Goal: Transaction & Acquisition: Purchase product/service

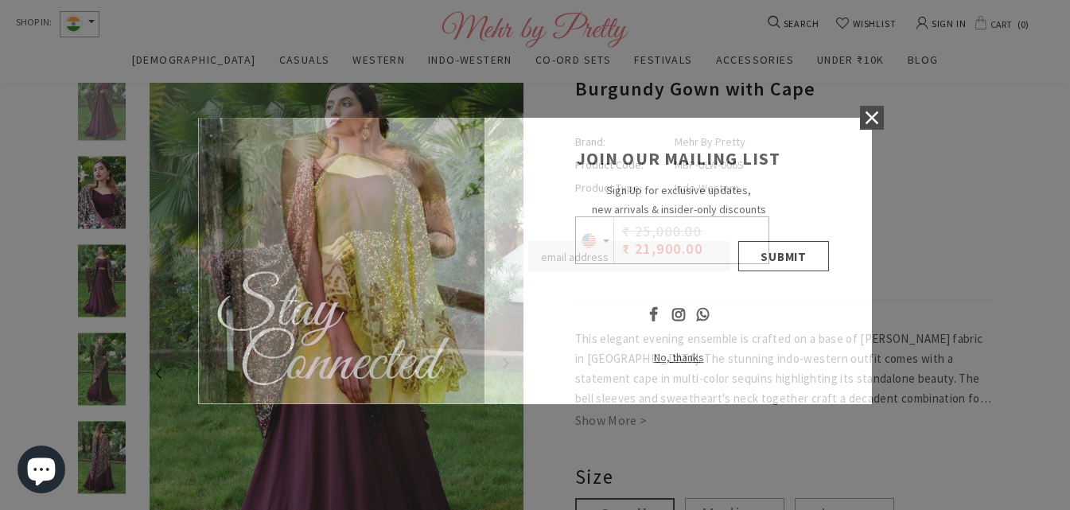
scroll to position [80, 0]
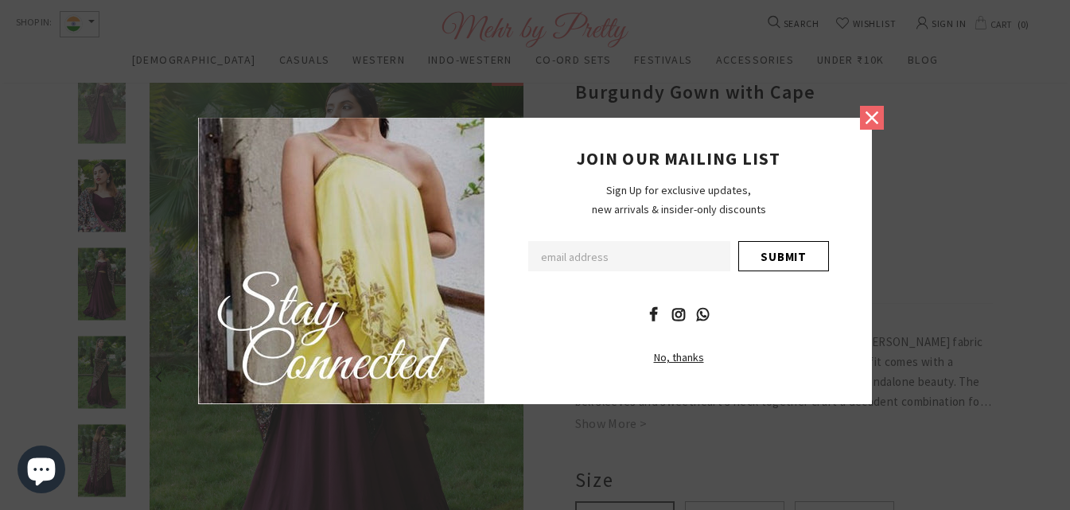
click at [871, 115] on icon at bounding box center [872, 117] width 21 height 21
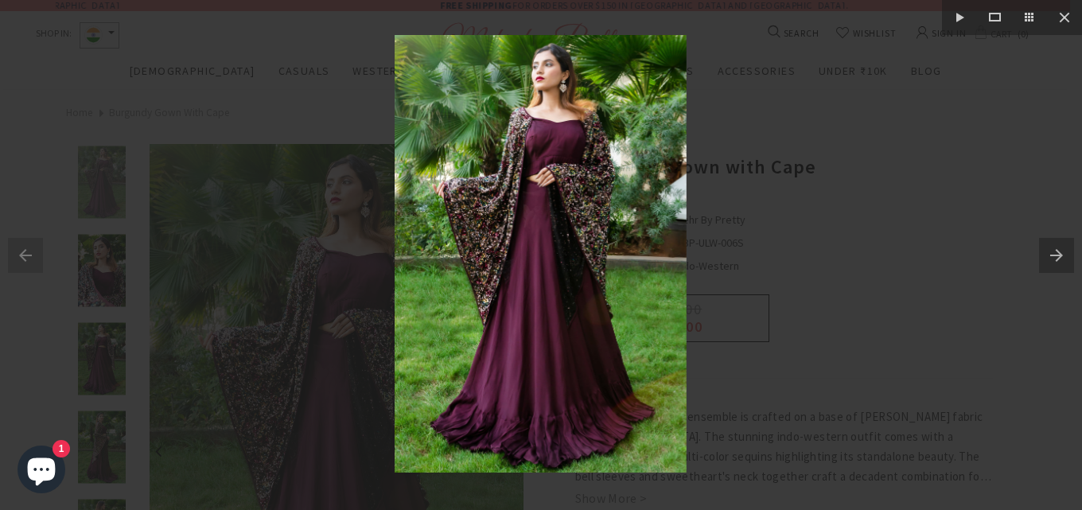
click at [555, 347] on img at bounding box center [541, 254] width 292 height 438
click at [826, 262] on div at bounding box center [541, 255] width 1082 height 510
